Goal: Task Accomplishment & Management: Manage account settings

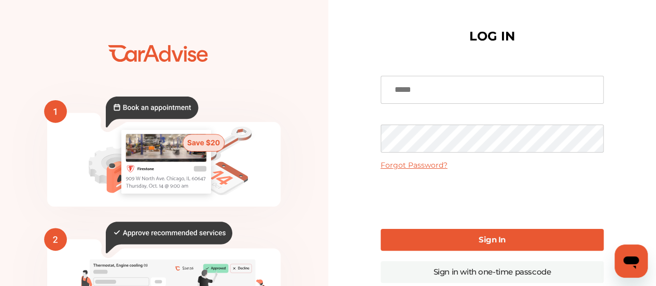
click at [446, 96] on input at bounding box center [491, 90] width 223 height 28
type input "**********"
click at [466, 241] on link "Sign In" at bounding box center [491, 240] width 223 height 22
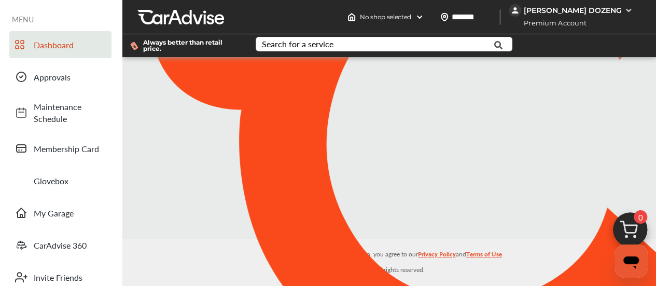
type input "*******"
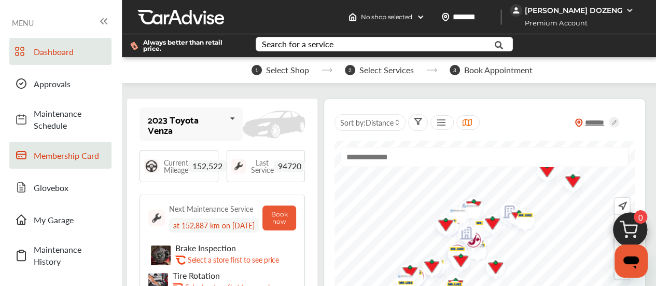
click at [68, 152] on span "Membership Card" at bounding box center [70, 155] width 73 height 12
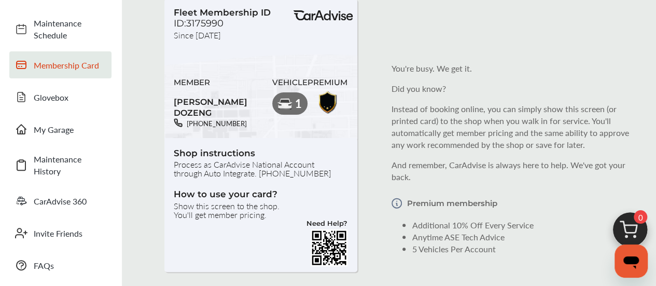
scroll to position [95, 0]
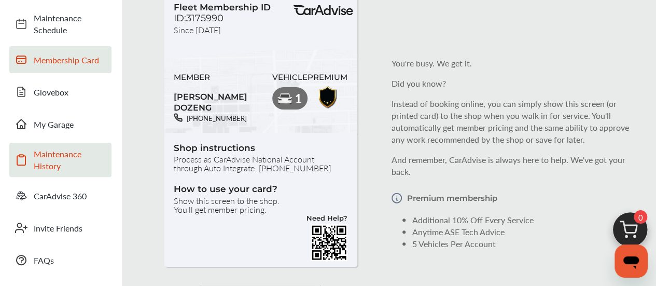
click at [65, 150] on span "Maintenance History" at bounding box center [70, 160] width 73 height 24
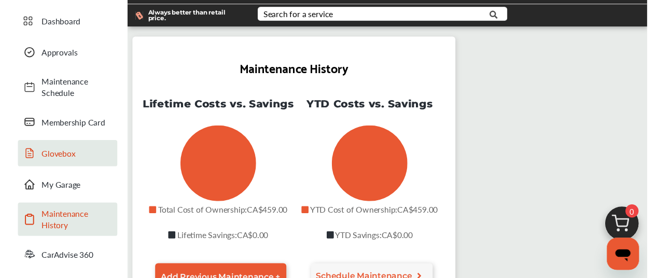
scroll to position [30, 0]
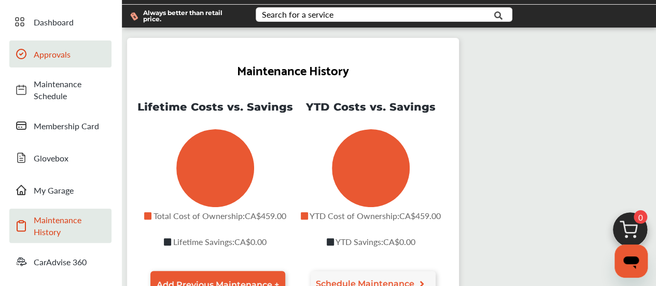
click at [55, 54] on span "Approvals" at bounding box center [70, 54] width 73 height 12
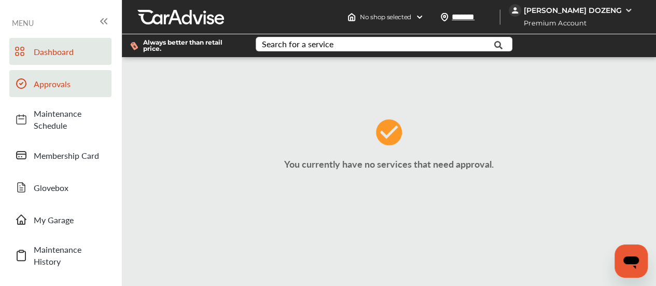
click at [66, 54] on span "Dashboard" at bounding box center [70, 52] width 73 height 12
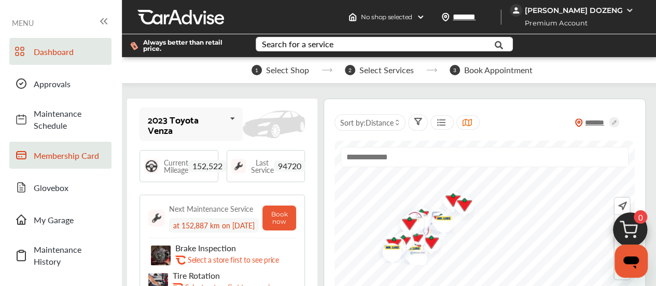
click at [69, 155] on span "Membership Card" at bounding box center [70, 155] width 73 height 12
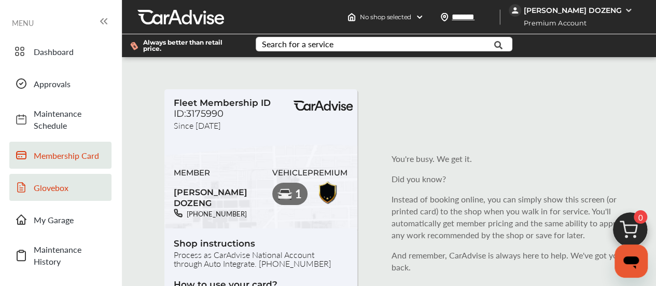
click at [41, 189] on span "Glovebox" at bounding box center [70, 187] width 73 height 12
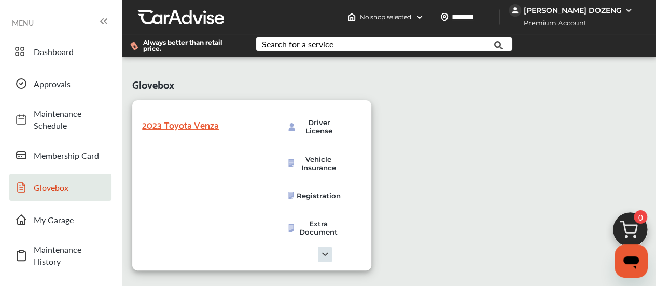
scroll to position [5, 0]
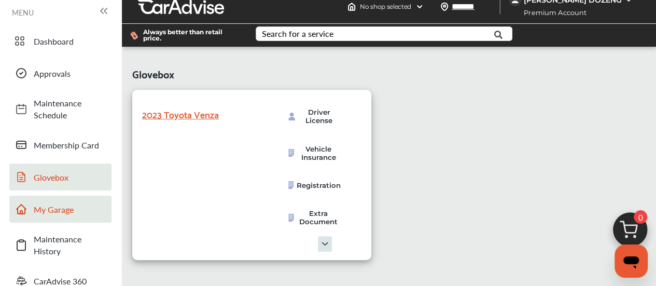
click at [65, 215] on span "My Garage" at bounding box center [70, 209] width 73 height 12
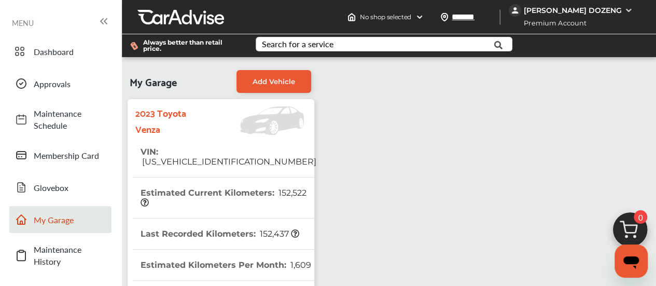
scroll to position [118, 0]
click at [77, 285] on span "CarAdvise 360" at bounding box center [70, 291] width 73 height 12
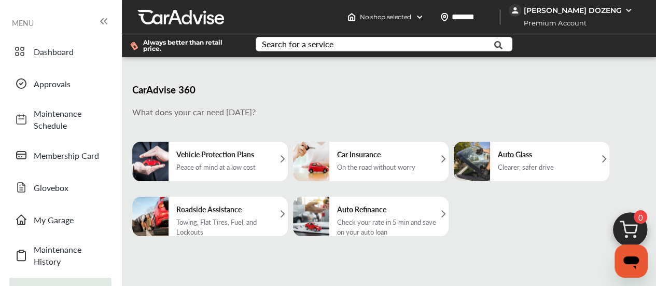
click at [105, 20] on icon at bounding box center [105, 21] width 3 height 5
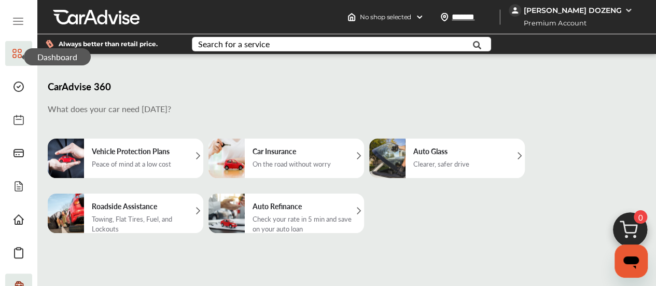
click at [16, 45] on span at bounding box center [18, 53] width 17 height 17
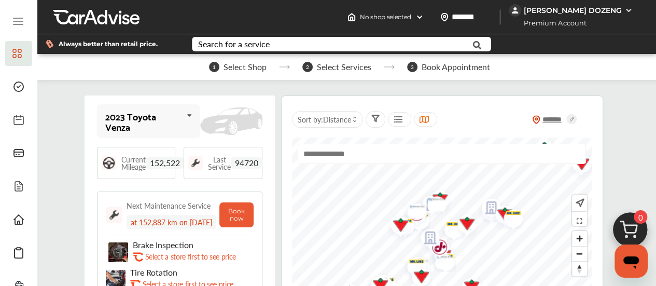
click at [630, 11] on img at bounding box center [628, 10] width 8 height 8
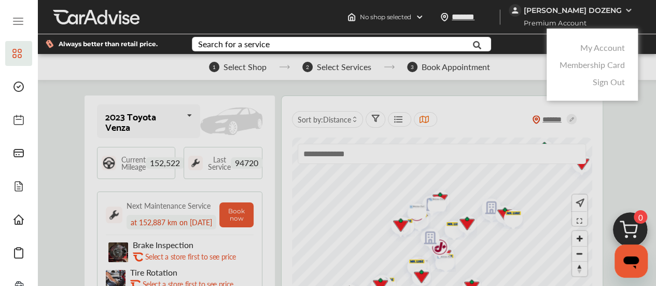
click at [599, 45] on link "My Account" at bounding box center [602, 47] width 45 height 12
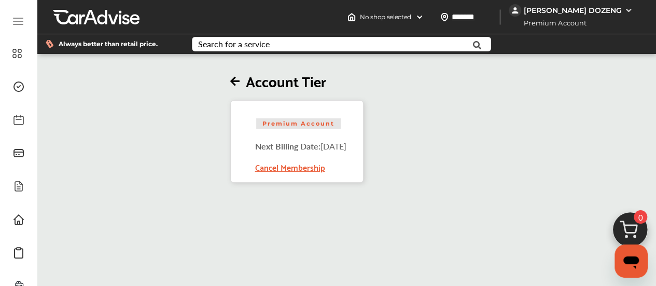
click at [279, 166] on div "Cancel Membership" at bounding box center [300, 163] width 91 height 22
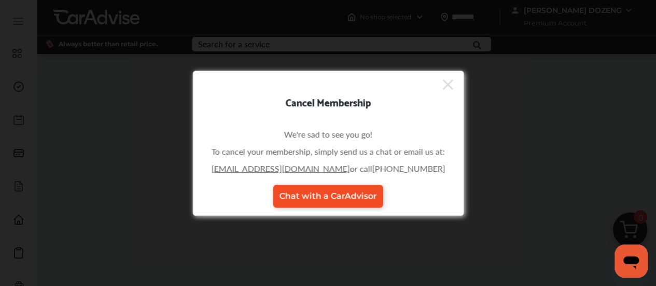
click at [342, 201] on link "Chat with a CarAdvisor" at bounding box center [328, 195] width 110 height 23
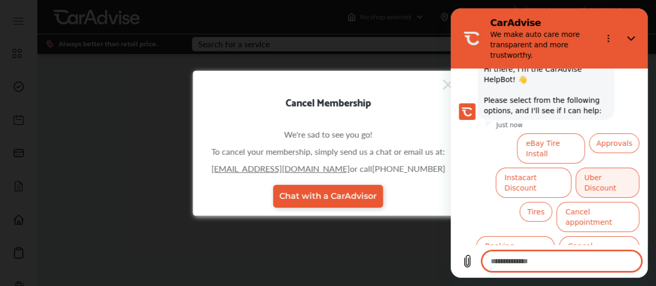
scroll to position [66, 0]
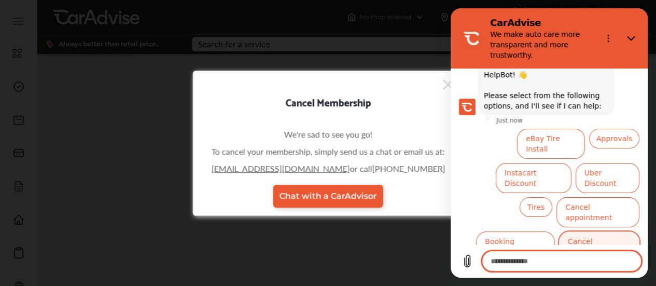
click at [594, 231] on button "Cancel subscription" at bounding box center [599, 246] width 80 height 30
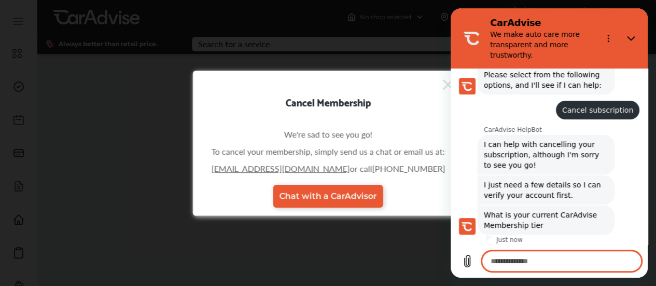
scroll to position [112, 0]
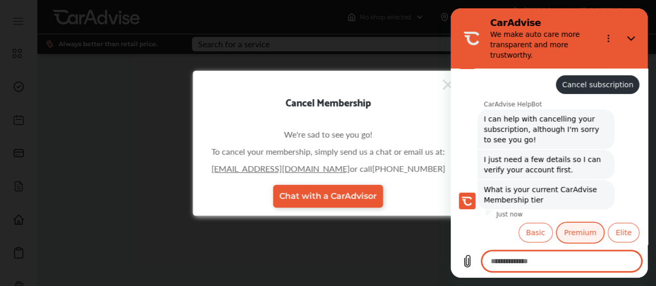
click at [571, 232] on button "Premium" at bounding box center [580, 232] width 47 height 20
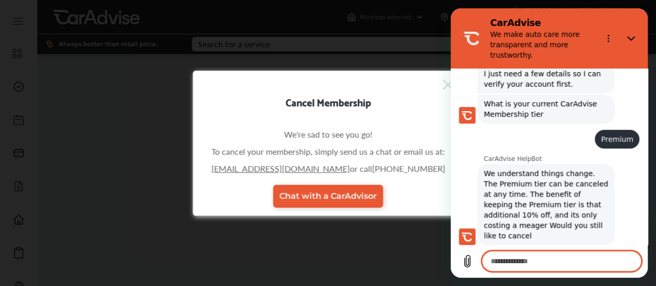
scroll to position [223, 0]
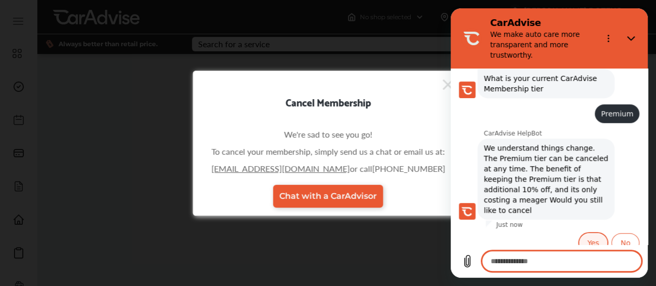
click at [585, 233] on button "Yes" at bounding box center [593, 243] width 29 height 20
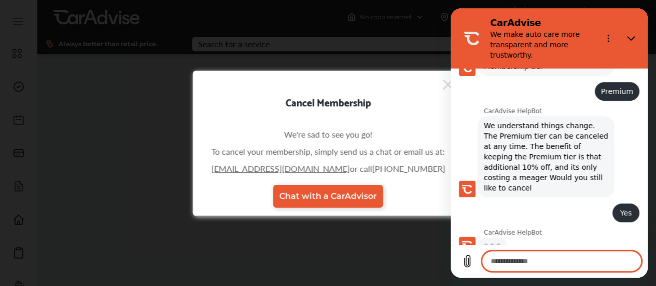
scroll to position [245, 0]
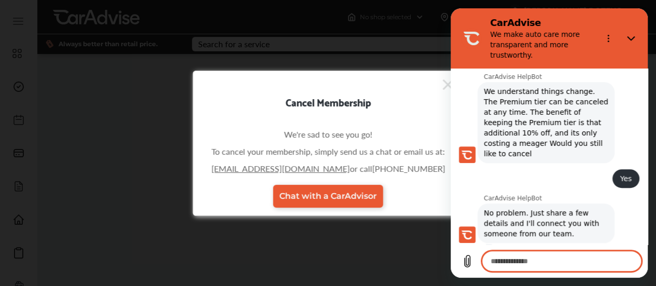
type textarea "*"
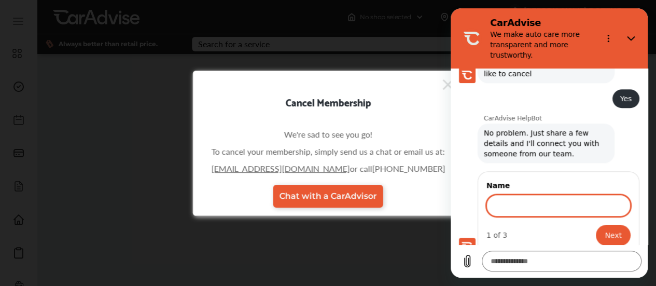
scroll to position [359, 0]
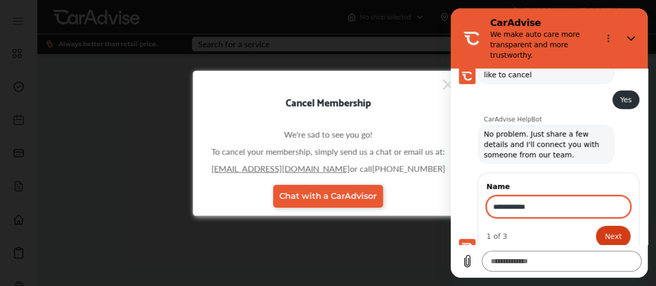
type input "**********"
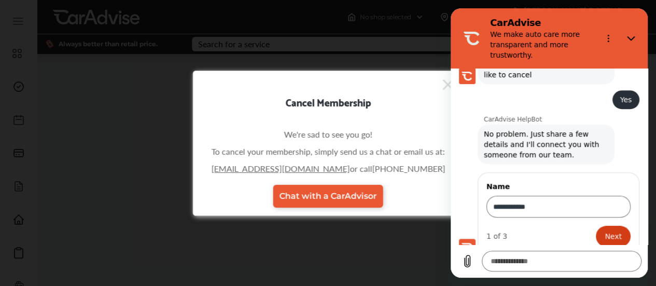
click at [595, 225] on button "Next" at bounding box center [612, 235] width 35 height 21
type textarea "*"
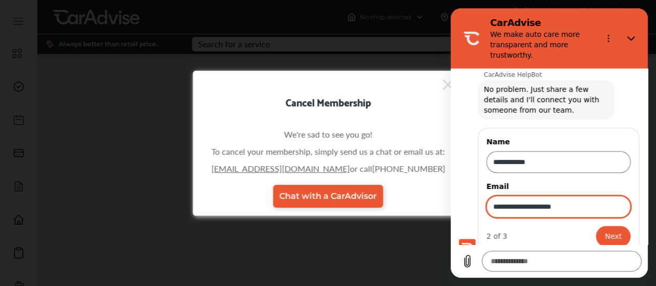
type input "**********"
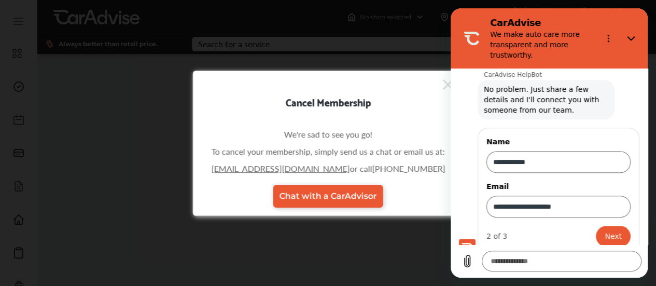
click at [622, 223] on div "**********" at bounding box center [558, 190] width 162 height 127
click at [608, 230] on span "Next" at bounding box center [612, 236] width 17 height 12
type textarea "*"
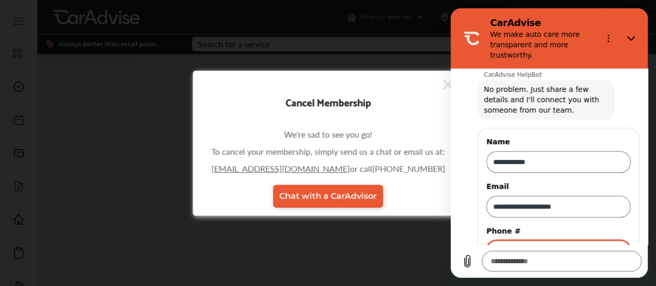
scroll to position [447, 0]
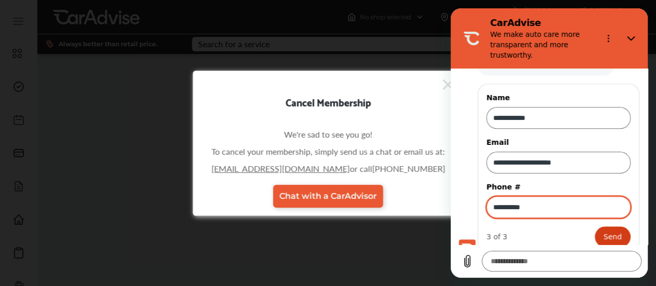
type input "**********"
click at [606, 230] on span "Send" at bounding box center [612, 236] width 18 height 12
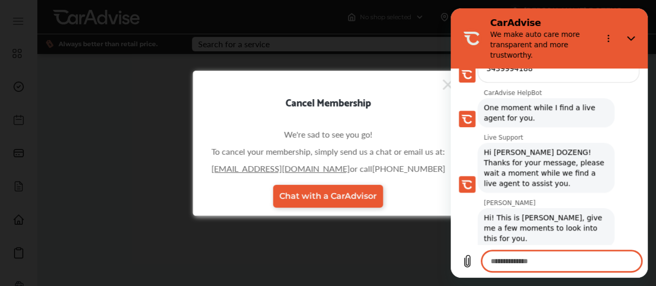
scroll to position [552, 0]
type textarea "*"
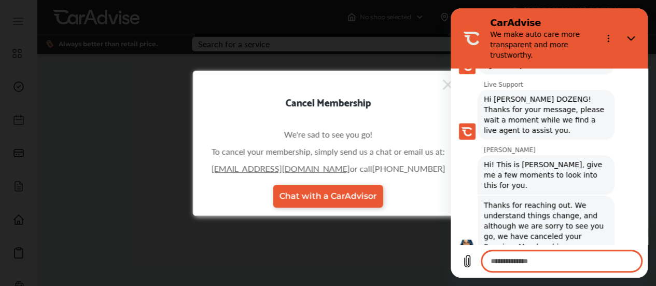
scroll to position [608, 0]
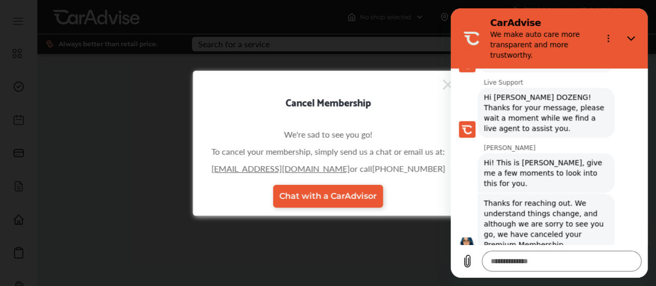
click at [410, 50] on div "Cancel Membership We're sad to see you go! To cancel your membership, simply se…" at bounding box center [328, 143] width 656 height 286
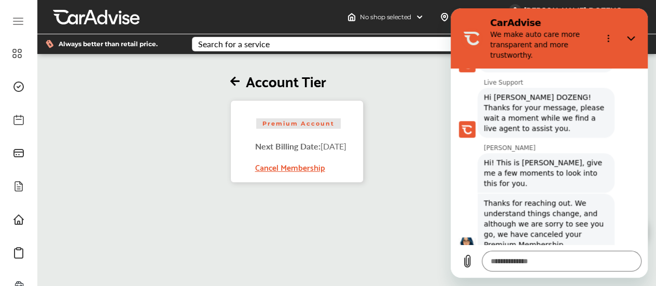
click at [417, 129] on div "Account Tier Premium Account Next Billing Date: [DATE] Cancel Membership" at bounding box center [296, 119] width 524 height 126
